Goal: Transaction & Acquisition: Register for event/course

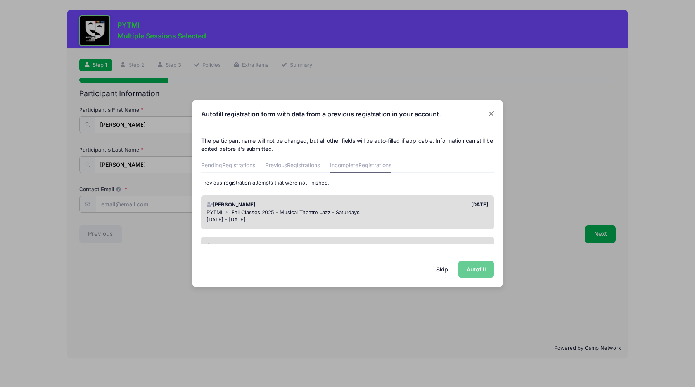
click at [476, 272] on div "Skip Autofill" at bounding box center [347, 269] width 310 height 35
click at [482, 269] on div "Skip Autofill" at bounding box center [347, 269] width 310 height 35
click at [444, 268] on button "Skip" at bounding box center [443, 269] width 28 height 17
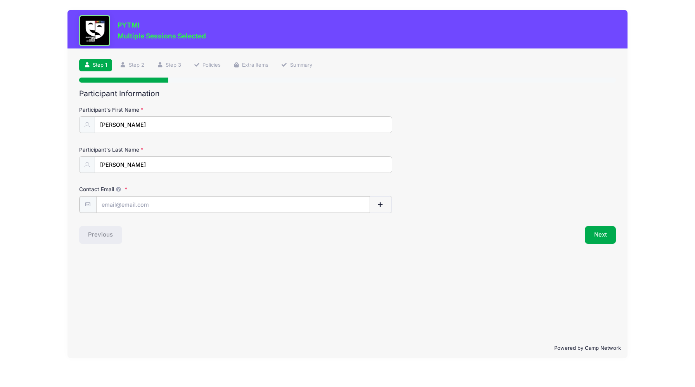
click at [261, 208] on input "Contact Email" at bounding box center [233, 204] width 274 height 17
type input "[EMAIL_ADDRESS][DOMAIN_NAME]"
click at [607, 234] on button "Next" at bounding box center [600, 234] width 31 height 18
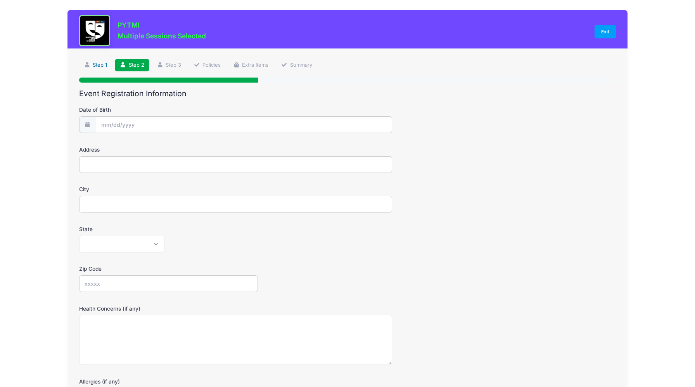
click at [97, 66] on link "Step 1" at bounding box center [95, 65] width 33 height 13
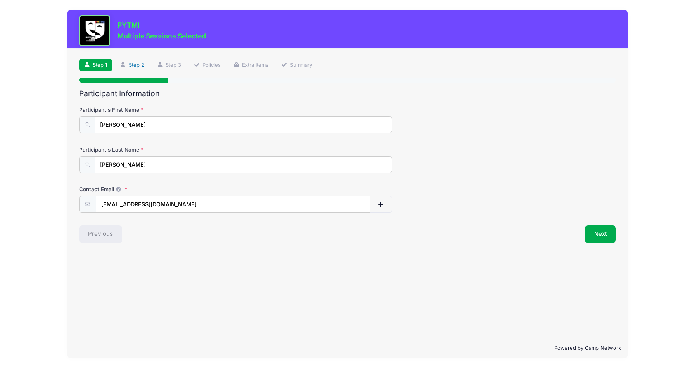
click at [135, 64] on link "Step 2" at bounding box center [132, 65] width 35 height 13
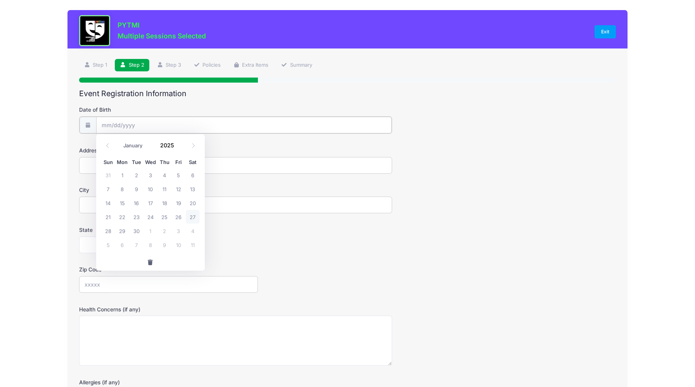
click at [141, 125] on input "Date of Birth" at bounding box center [244, 125] width 296 height 17
click at [123, 122] on input "Date of Birth" at bounding box center [244, 125] width 296 height 17
click at [176, 148] on span at bounding box center [178, 149] width 5 height 6
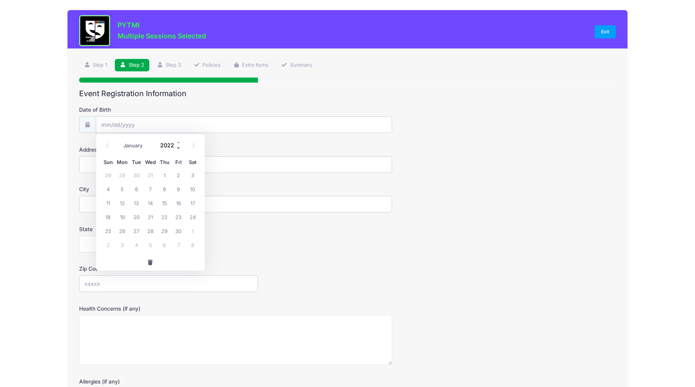
click at [176, 148] on span at bounding box center [178, 149] width 5 height 6
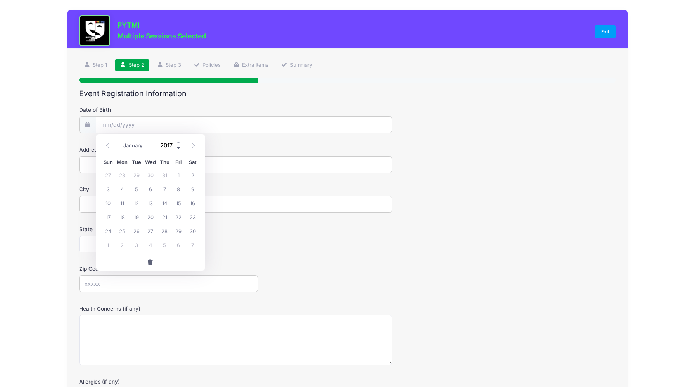
click at [176, 148] on span at bounding box center [178, 149] width 5 height 6
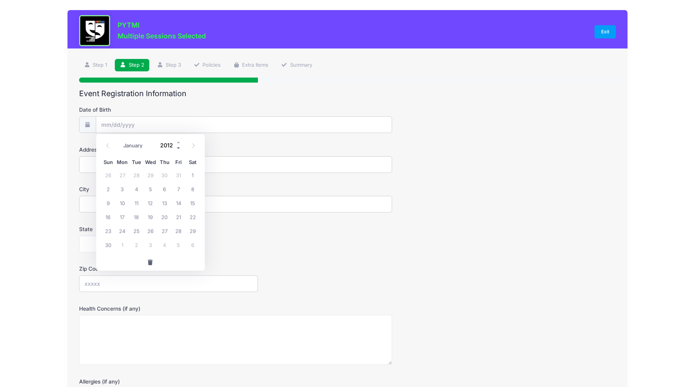
click at [176, 148] on span at bounding box center [178, 149] width 5 height 6
click at [176, 141] on span at bounding box center [178, 143] width 5 height 6
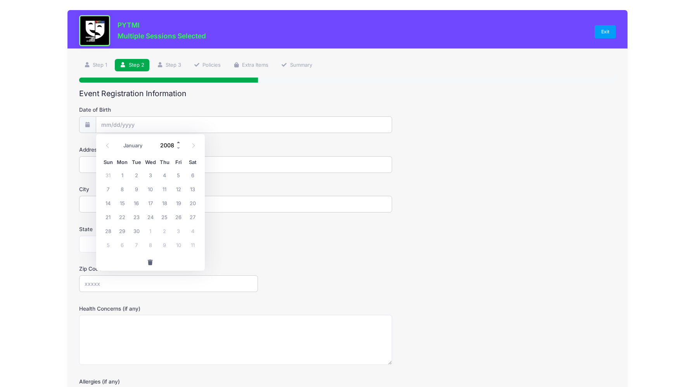
type input "2009"
click at [149, 202] on span "16" at bounding box center [151, 203] width 14 height 14
type input "[DATE]"
click at [106, 123] on input "[DATE]" at bounding box center [244, 125] width 296 height 17
click at [106, 146] on icon at bounding box center [107, 145] width 5 height 5
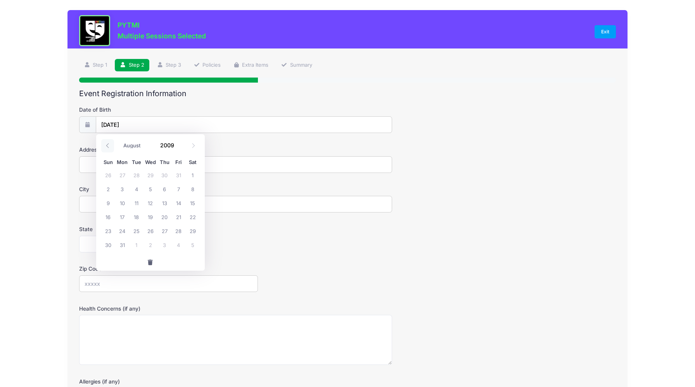
click at [106, 146] on icon at bounding box center [107, 145] width 5 height 5
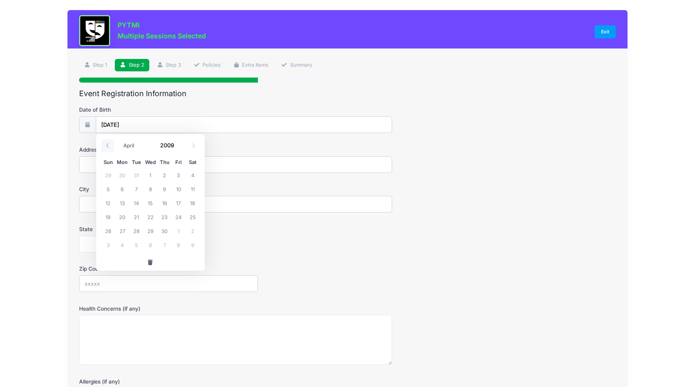
select select "2"
click at [107, 204] on span "15" at bounding box center [108, 203] width 14 height 14
type input "[DATE]"
click at [134, 165] on input "Address" at bounding box center [236, 164] width 314 height 17
type input "[STREET_ADDRESS][PERSON_NAME]"
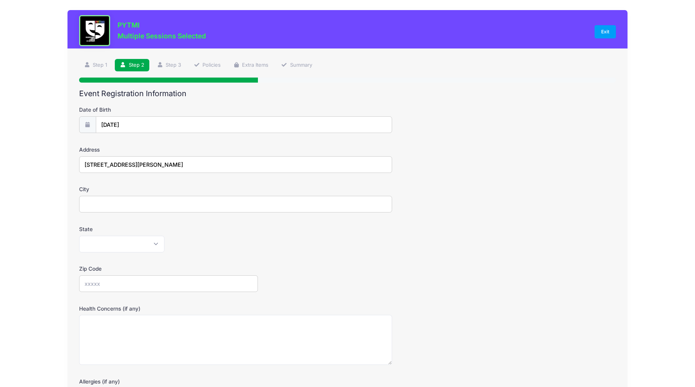
type input "Dexter"
select select "MI"
type input "48130"
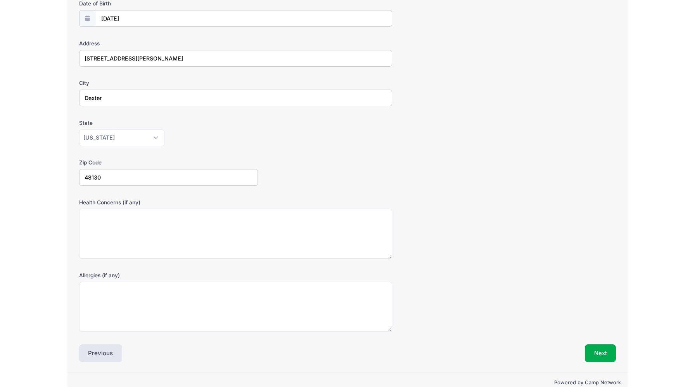
scroll to position [122, 0]
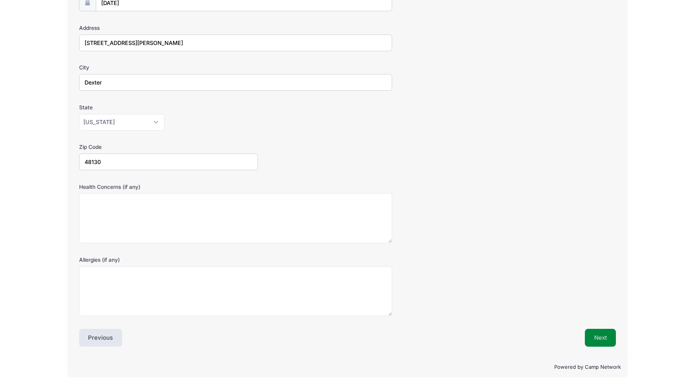
click at [605, 333] on button "Next" at bounding box center [600, 338] width 31 height 18
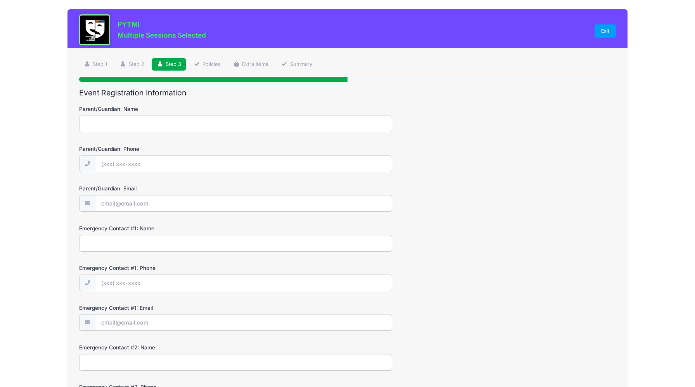
scroll to position [0, 0]
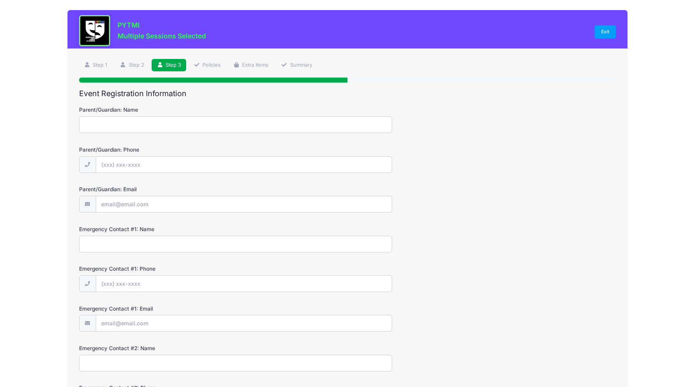
click at [146, 128] on input "Parent/Guardian: Name" at bounding box center [236, 124] width 314 height 17
type input "[PERSON_NAME]"
click at [142, 163] on input "Parent/Guardian: Phone" at bounding box center [244, 165] width 296 height 17
type input "[PHONE_NUMBER]"
click at [143, 206] on input "Parent/Guardian: Email" at bounding box center [244, 204] width 296 height 17
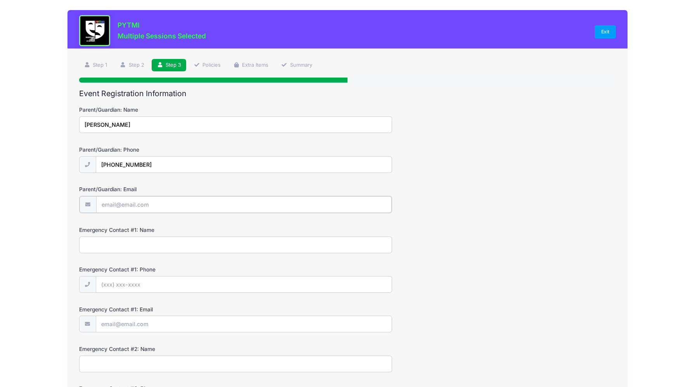
type input "[EMAIL_ADDRESS][DOMAIN_NAME]"
click at [150, 250] on input "Emergency Contact #1: Name" at bounding box center [236, 244] width 314 height 17
type input "[PERSON_NAME]"
click at [150, 281] on input "Emergency Contact #1: Phone" at bounding box center [244, 284] width 296 height 17
type input "[PHONE_NUMBER]"
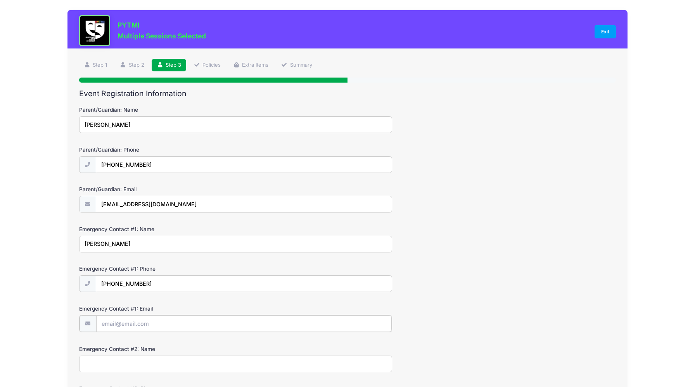
click at [160, 326] on input "Emergency Contact #1: Email" at bounding box center [244, 324] width 296 height 17
type input "[EMAIL_ADDRESS][DOMAIN_NAME]"
click at [150, 367] on input "Emergency Contact #2: Name" at bounding box center [236, 363] width 314 height 17
type input "[PERSON_NAME]"
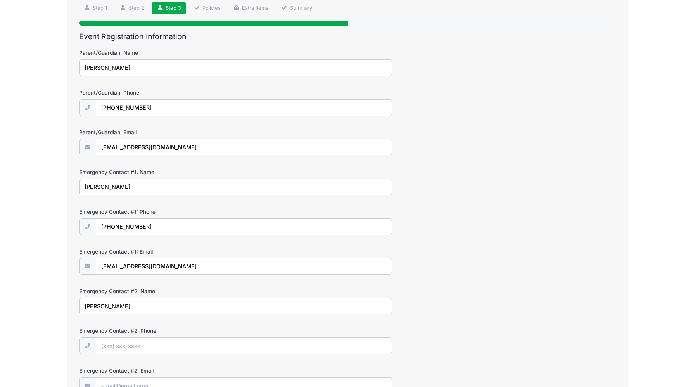
scroll to position [59, 0]
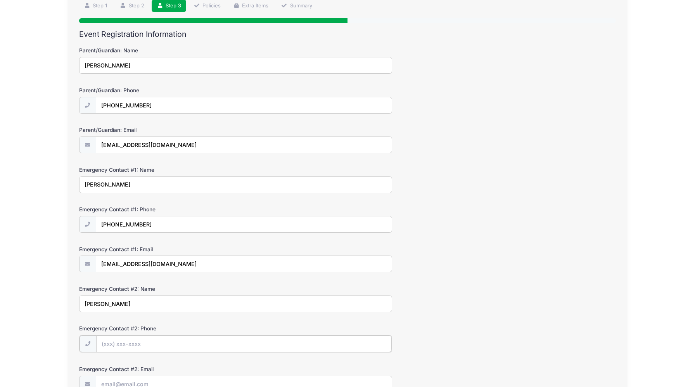
click at [147, 343] on input "Emergency Contact #2: Phone" at bounding box center [244, 344] width 296 height 17
type input "[PHONE_NUMBER]"
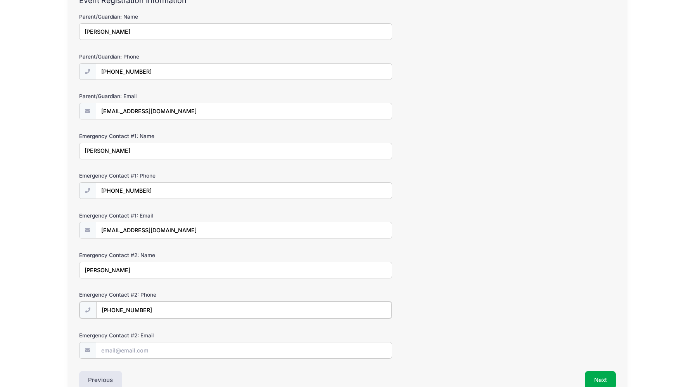
scroll to position [95, 0]
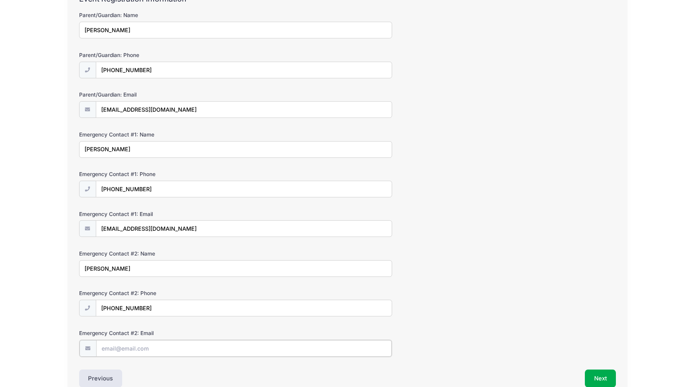
click at [153, 349] on input "Emergency Contact #2: Email" at bounding box center [244, 348] width 296 height 17
type input "[PERSON_NAME][EMAIL_ADDRESS][DOMAIN_NAME]"
click at [604, 381] on button "Next" at bounding box center [600, 378] width 31 height 18
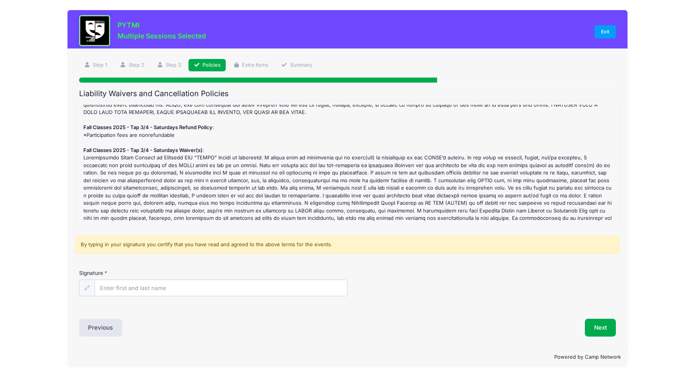
scroll to position [163, 0]
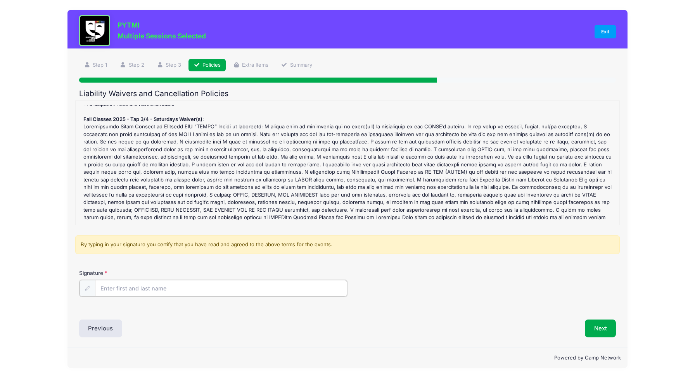
click at [148, 288] on input "Signature" at bounding box center [221, 288] width 252 height 17
type input "[PERSON_NAME]"
click at [610, 328] on button "Next" at bounding box center [600, 328] width 31 height 18
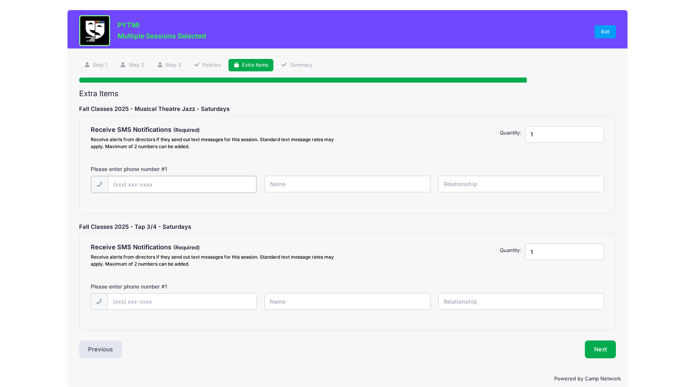
click at [182, 189] on input "text" at bounding box center [182, 184] width 149 height 17
type input "[PHONE_NUMBER]"
click at [319, 187] on input "text" at bounding box center [348, 184] width 166 height 17
type input "[PERSON_NAME]"
click at [453, 186] on input "text" at bounding box center [522, 184] width 166 height 17
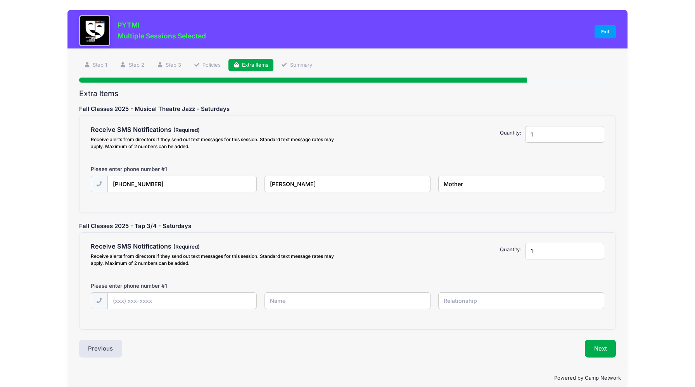
type input "Mother"
click at [201, 187] on input "[PHONE_NUMBER]" at bounding box center [182, 184] width 149 height 17
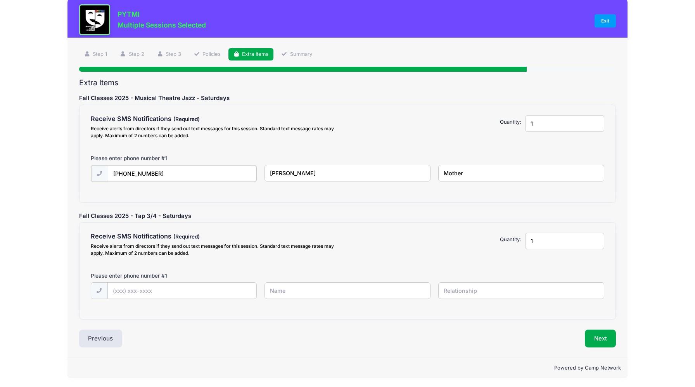
scroll to position [12, 0]
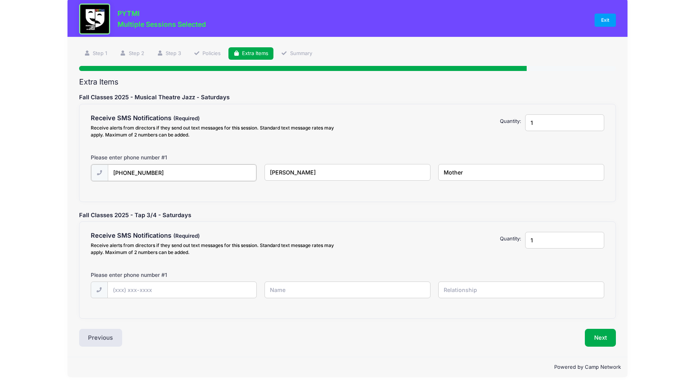
click at [202, 170] on input "[PHONE_NUMBER]" at bounding box center [182, 173] width 149 height 17
click at [202, 171] on input "[PHONE_NUMBER]" at bounding box center [182, 173] width 149 height 17
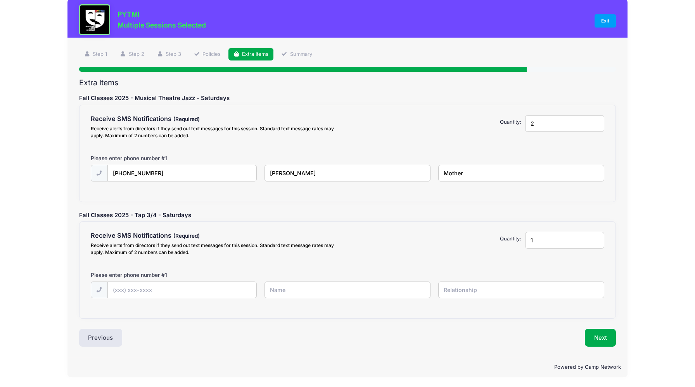
type input "2"
click at [595, 119] on input "2" at bounding box center [564, 123] width 79 height 17
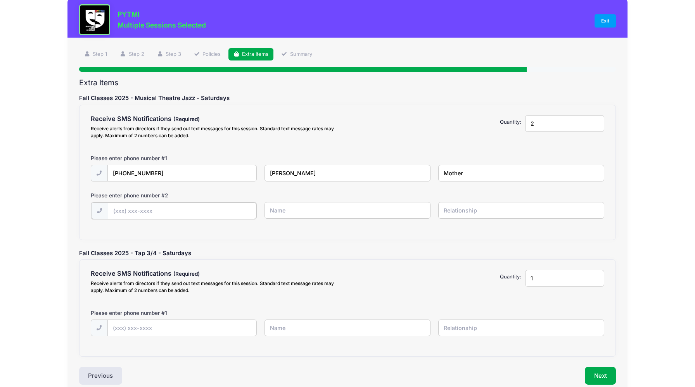
click at [169, 214] on input "text" at bounding box center [182, 211] width 149 height 17
type input "[PHONE_NUMBER]"
click at [302, 212] on input "text" at bounding box center [348, 210] width 166 height 17
type input "[PERSON_NAME]"
click at [468, 212] on input "text" at bounding box center [522, 210] width 166 height 17
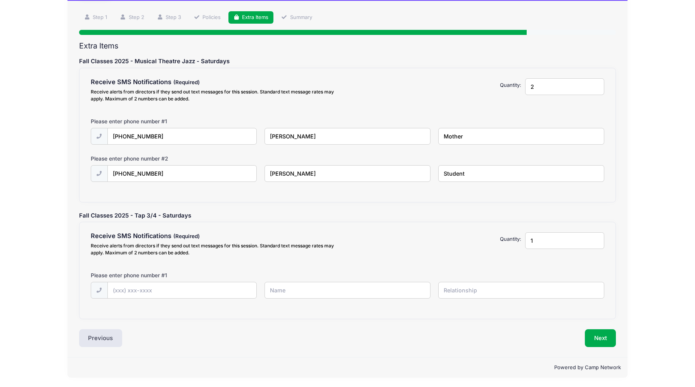
scroll to position [48, 0]
type input "Student"
type input "2"
click at [598, 238] on input "2" at bounding box center [564, 240] width 79 height 17
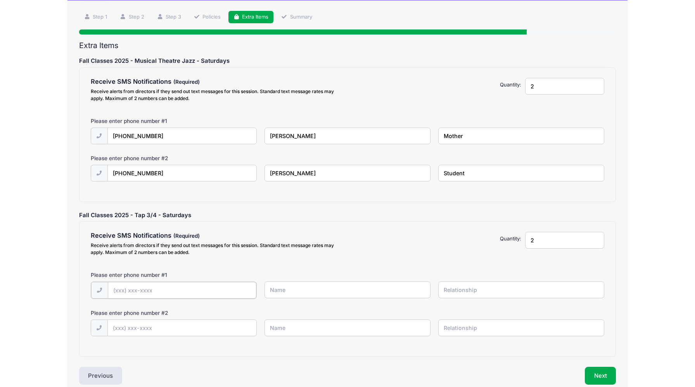
click at [206, 292] on input "text" at bounding box center [182, 290] width 149 height 17
type input "[PHONE_NUMBER]"
click at [313, 290] on input "text" at bounding box center [348, 290] width 166 height 17
type input "[PERSON_NAME]"
click at [472, 291] on input "text" at bounding box center [522, 290] width 166 height 17
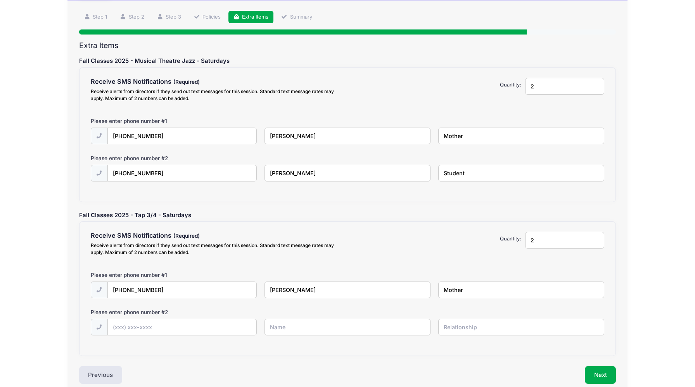
type input "Mother"
click at [218, 326] on input "text" at bounding box center [182, 327] width 149 height 17
type input "[PHONE_NUMBER]"
click at [315, 327] on input "text" at bounding box center [348, 327] width 166 height 17
type input "[PERSON_NAME]"
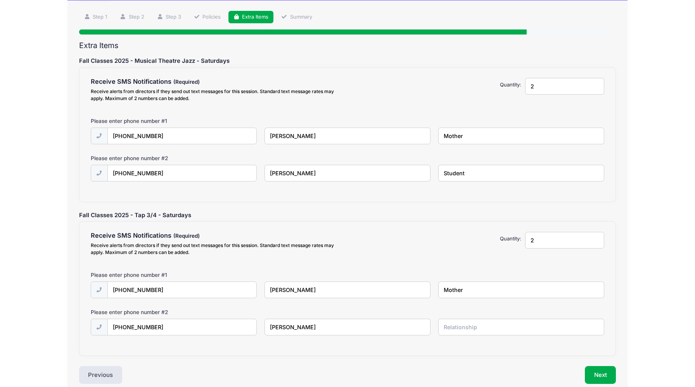
click at [463, 328] on input "text" at bounding box center [522, 327] width 166 height 17
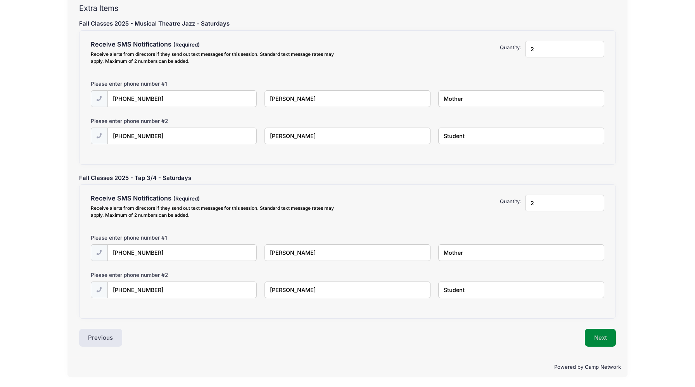
type input "Student"
click at [608, 335] on button "Next" at bounding box center [600, 338] width 31 height 18
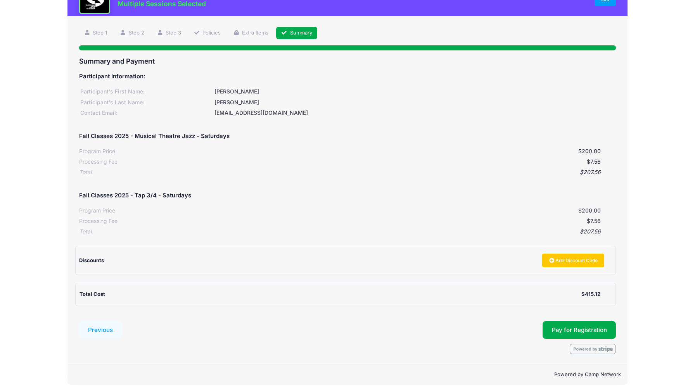
scroll to position [40, 0]
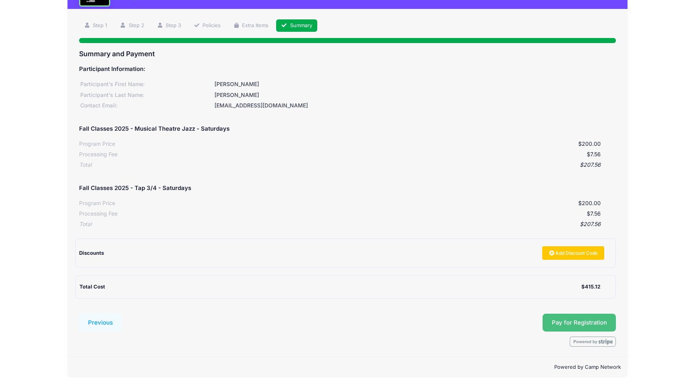
click at [565, 320] on button "Pay for Registration" at bounding box center [580, 323] width 74 height 18
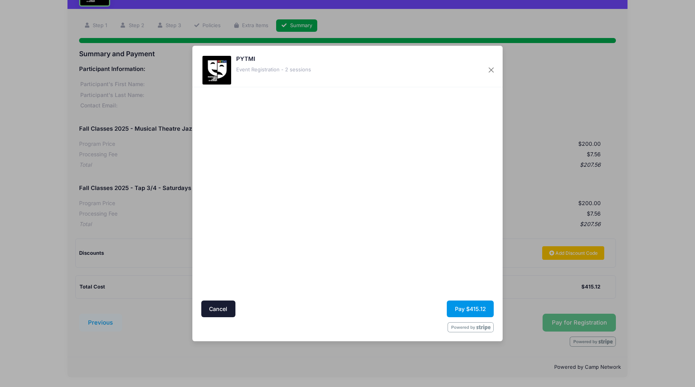
click at [464, 309] on button "Pay $415.12" at bounding box center [470, 309] width 47 height 17
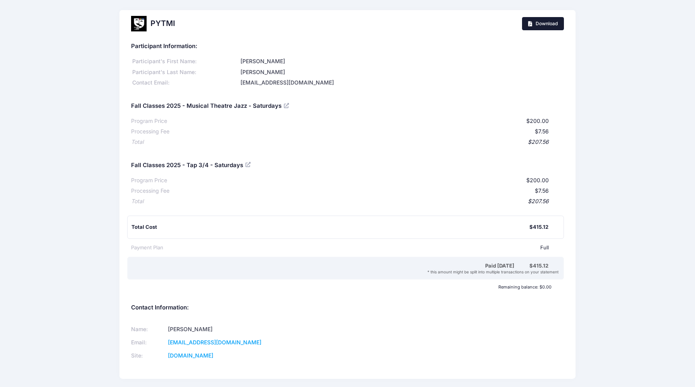
click at [543, 23] on span "Download" at bounding box center [547, 24] width 22 height 6
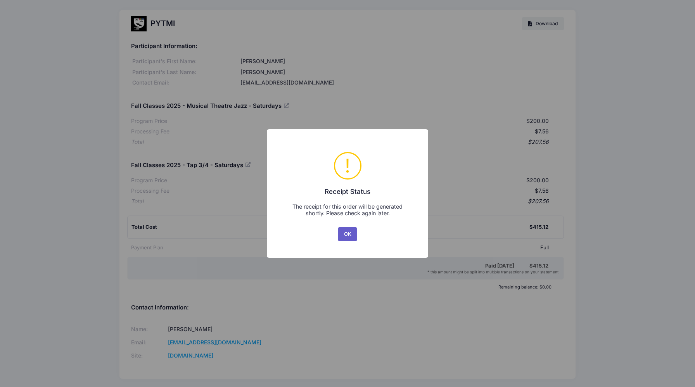
click at [348, 234] on button "OK" at bounding box center [347, 234] width 19 height 14
